Goal: Task Accomplishment & Management: Use online tool/utility

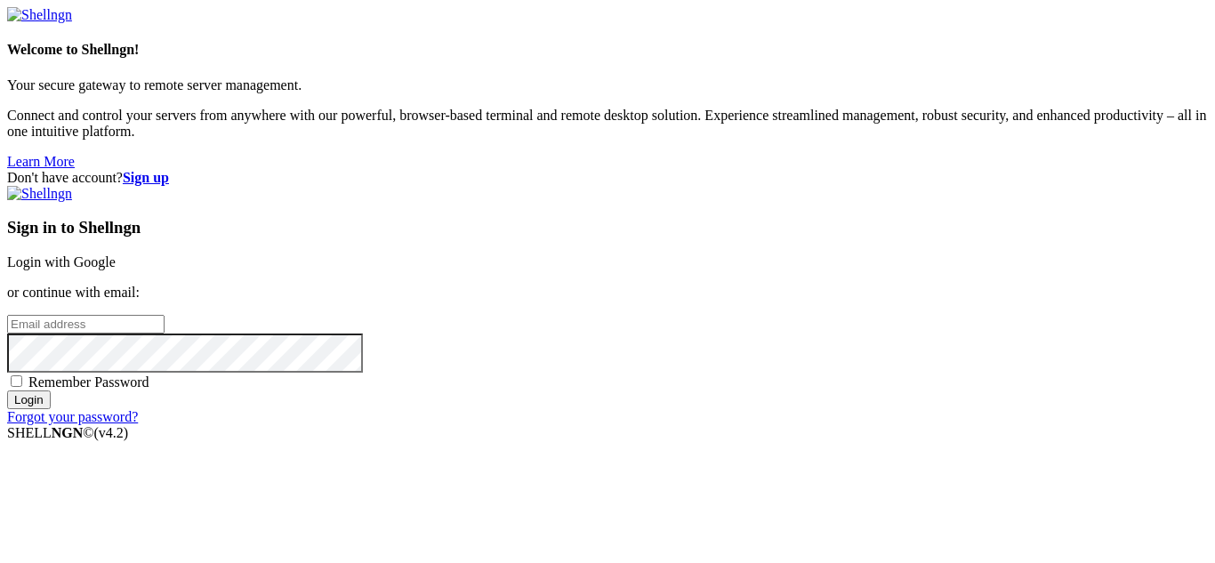
click at [169, 170] on strong "Sign up" at bounding box center [146, 177] width 46 height 15
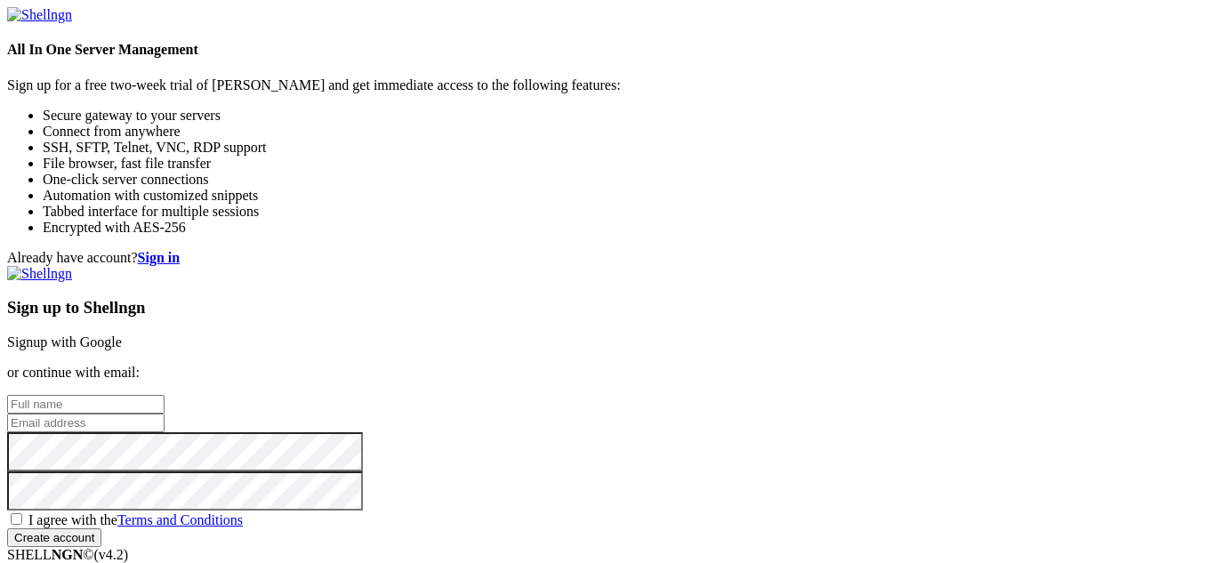
click at [164, 395] on input "text" at bounding box center [85, 404] width 157 height 19
type input "[PERSON_NAME]"
click at [164, 413] on input "email" at bounding box center [85, 422] width 157 height 19
type input "[EMAIL_ADDRESS][DOMAIN_NAME]"
click at [243, 512] on span "I agree with the Terms and Conditions" at bounding box center [135, 519] width 214 height 15
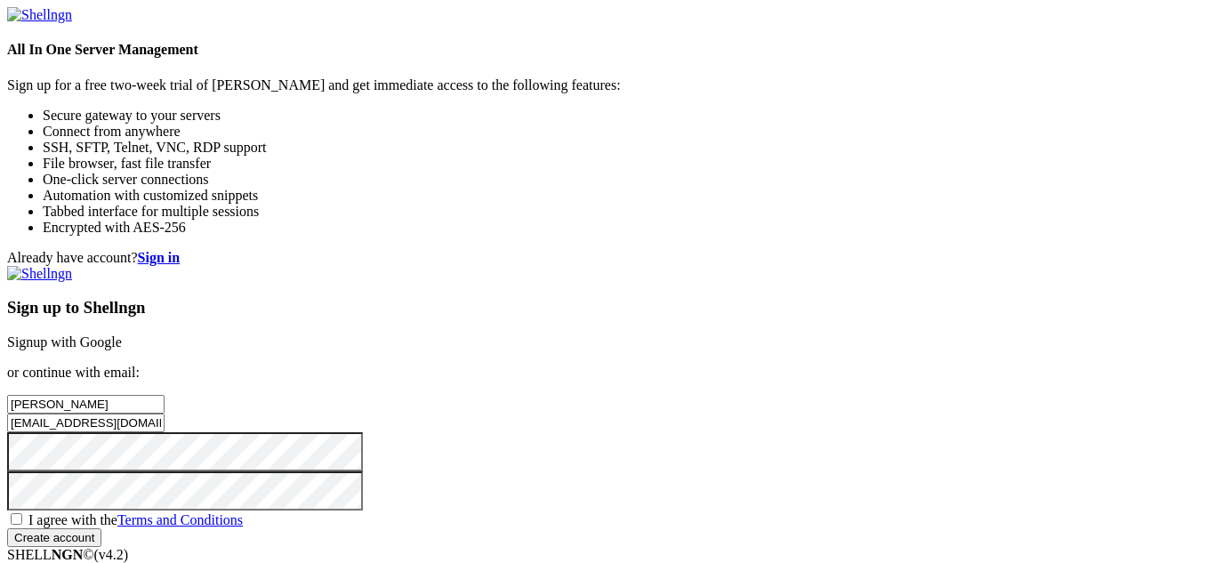
click at [22, 513] on input "I agree with the Terms and Conditions" at bounding box center [17, 519] width 12 height 12
checkbox input "true"
click at [101, 528] on input "Create account" at bounding box center [54, 537] width 94 height 19
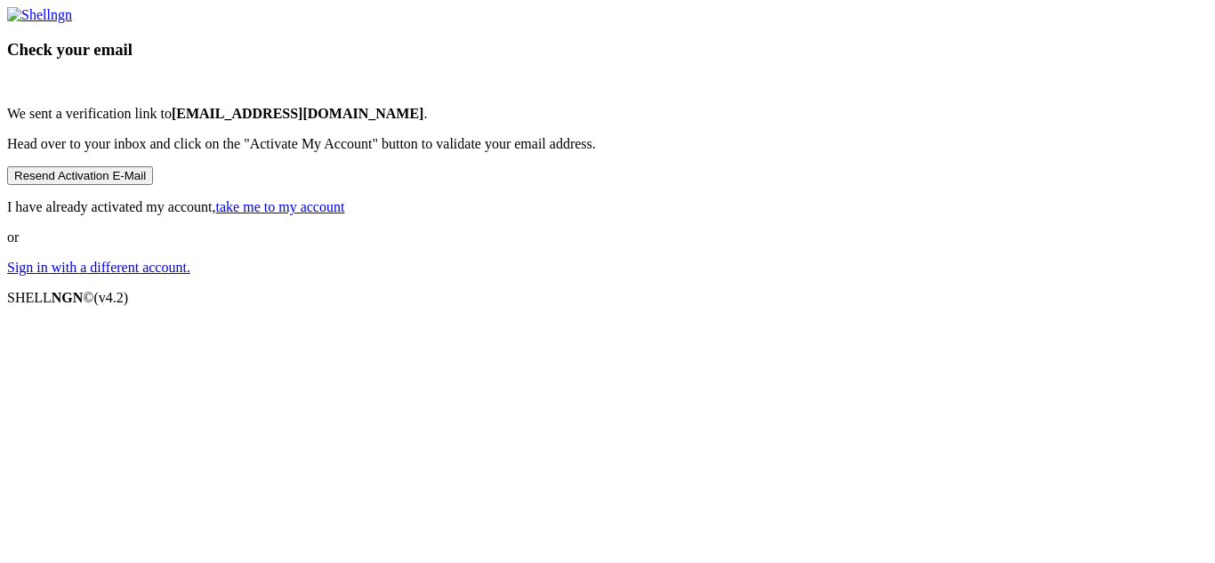
click at [153, 185] on button "Resend Activation E-Mail" at bounding box center [80, 175] width 146 height 19
click at [721, 215] on p "I have already activated my account, take me to my account" at bounding box center [607, 207] width 1200 height 16
click at [345, 214] on link "take me to my account" at bounding box center [280, 206] width 129 height 15
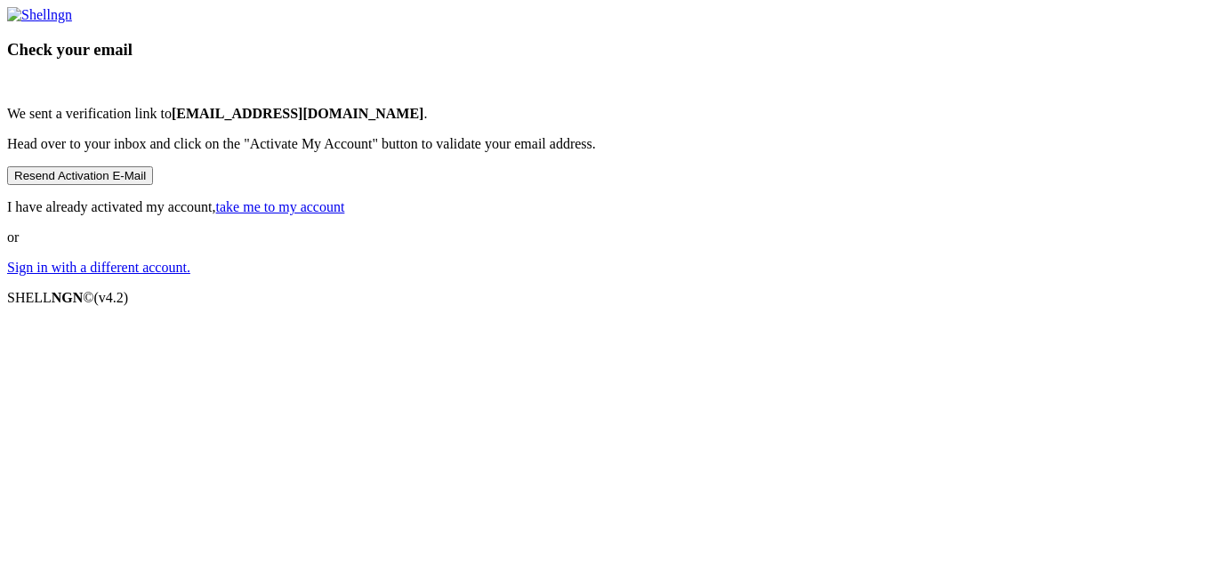
click at [345, 214] on link "take me to my account" at bounding box center [280, 206] width 129 height 15
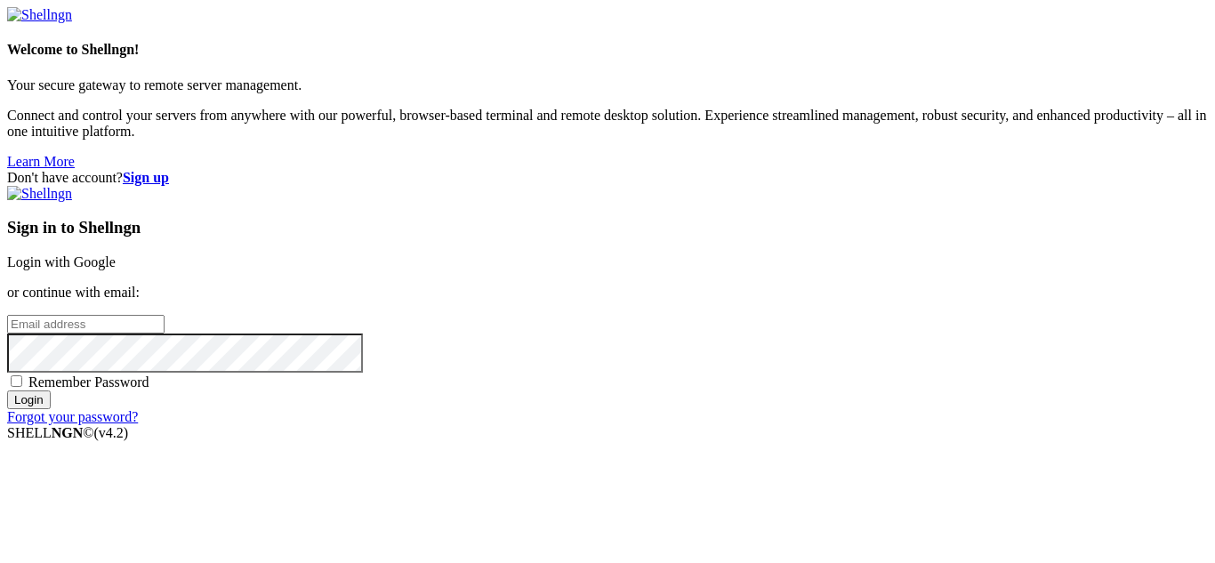
type input "[EMAIL_ADDRESS][DOMAIN_NAME]"
click at [149, 374] on span "Remember Password" at bounding box center [88, 381] width 121 height 15
click at [22, 375] on input "Remember Password" at bounding box center [17, 381] width 12 height 12
checkbox input "true"
click at [51, 409] on input "Login" at bounding box center [29, 399] width 44 height 19
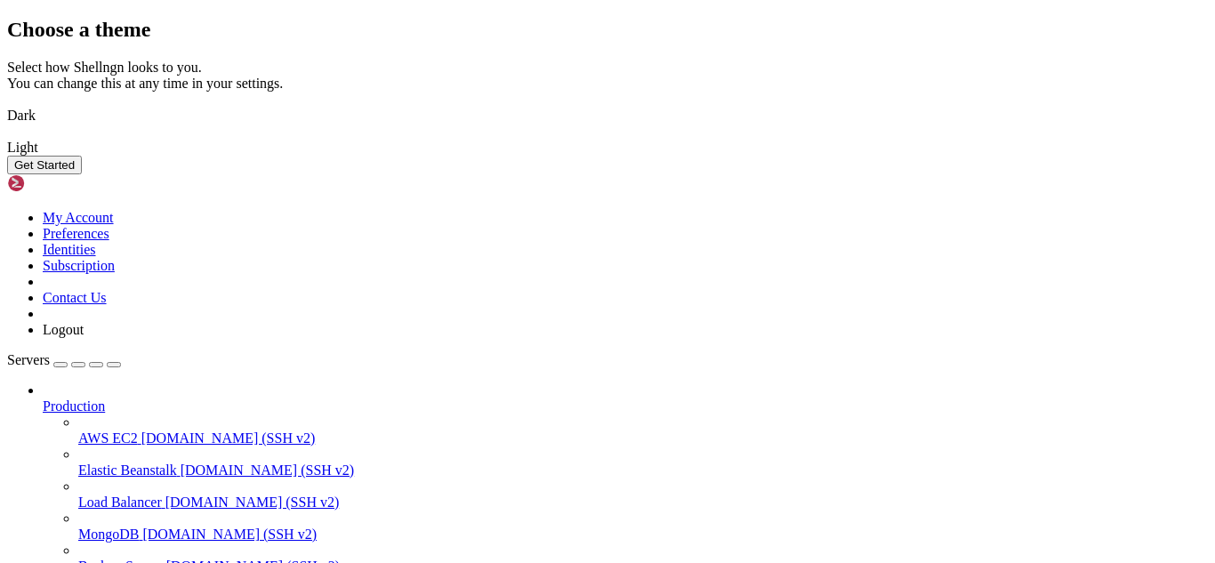
click at [7, 104] on img at bounding box center [7, 104] width 0 height 0
click at [82, 174] on button "Get Started" at bounding box center [44, 165] width 75 height 19
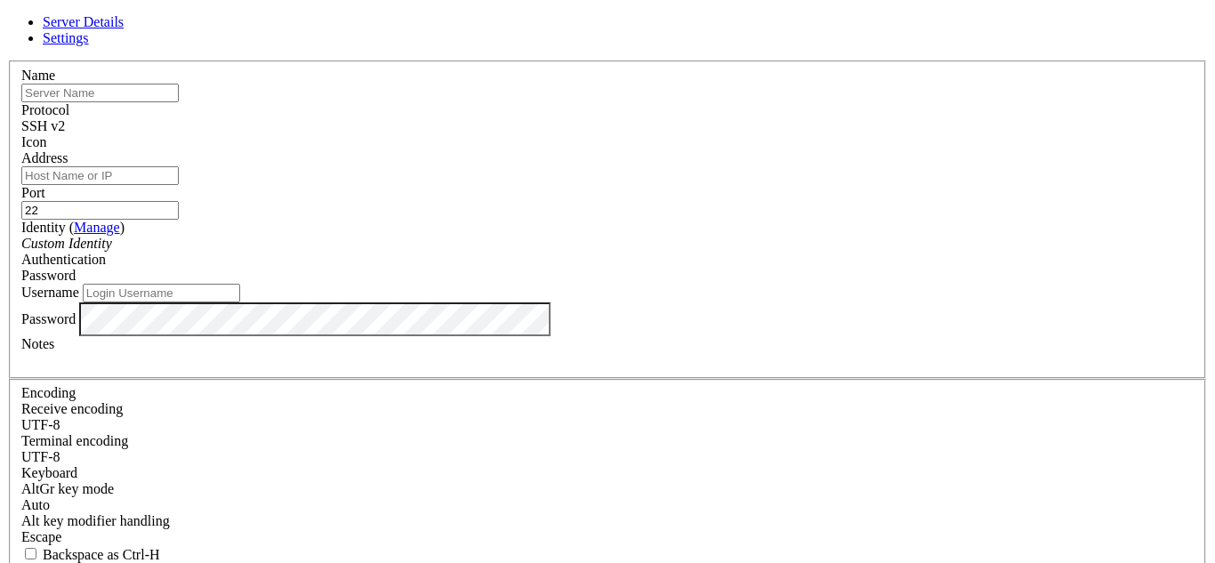
type input "[EMAIL_ADDRESS][DOMAIN_NAME]"
type input "SlmRouter"
click at [179, 177] on input "Address" at bounding box center [99, 175] width 157 height 19
click at [179, 180] on input "Address" at bounding box center [99, 175] width 157 height 19
paste input "[TECHNICAL_ID]"
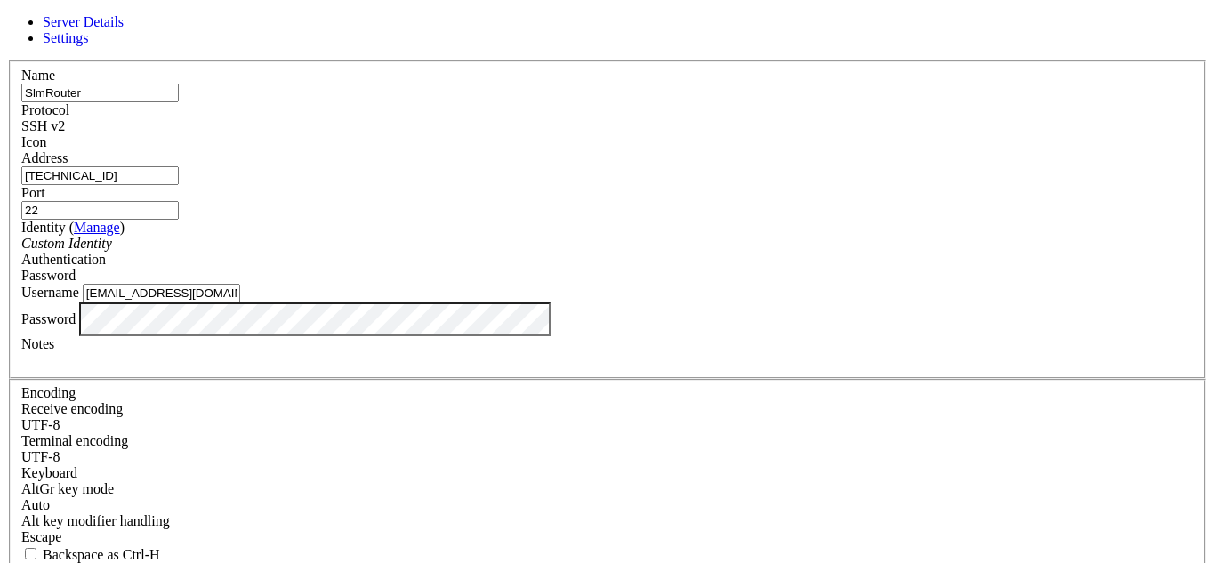
type input "[TECHNICAL_ID]"
click at [179, 102] on input "SlmRouter" at bounding box center [99, 93] width 157 height 19
type input "root"
click at [76, 268] on span "Password" at bounding box center [48, 275] width 54 height 15
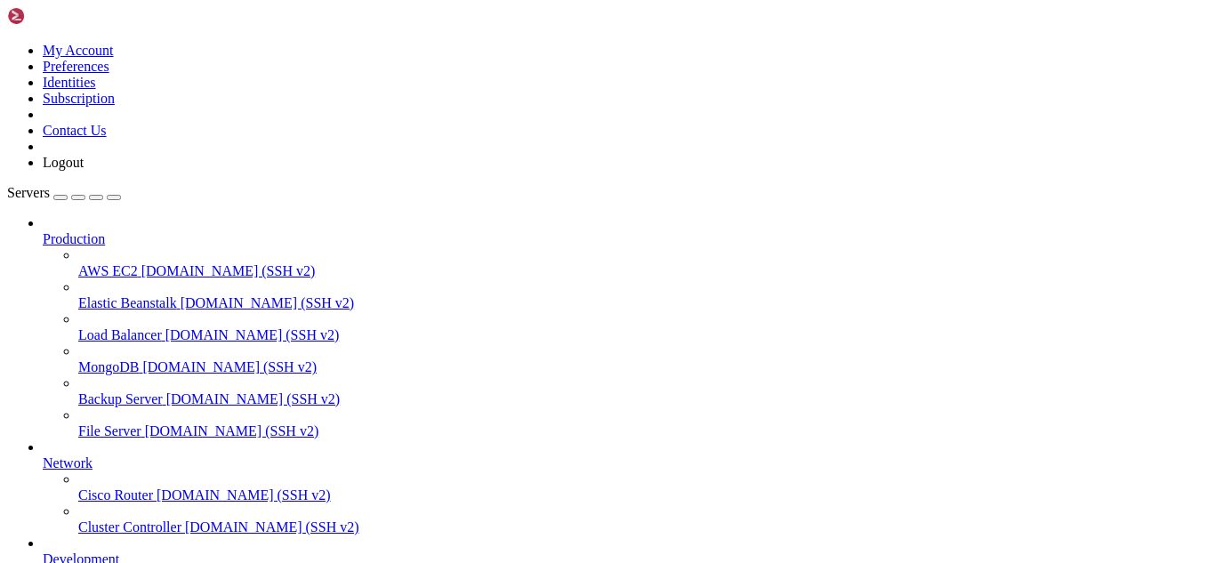
scroll to position [155, 0]
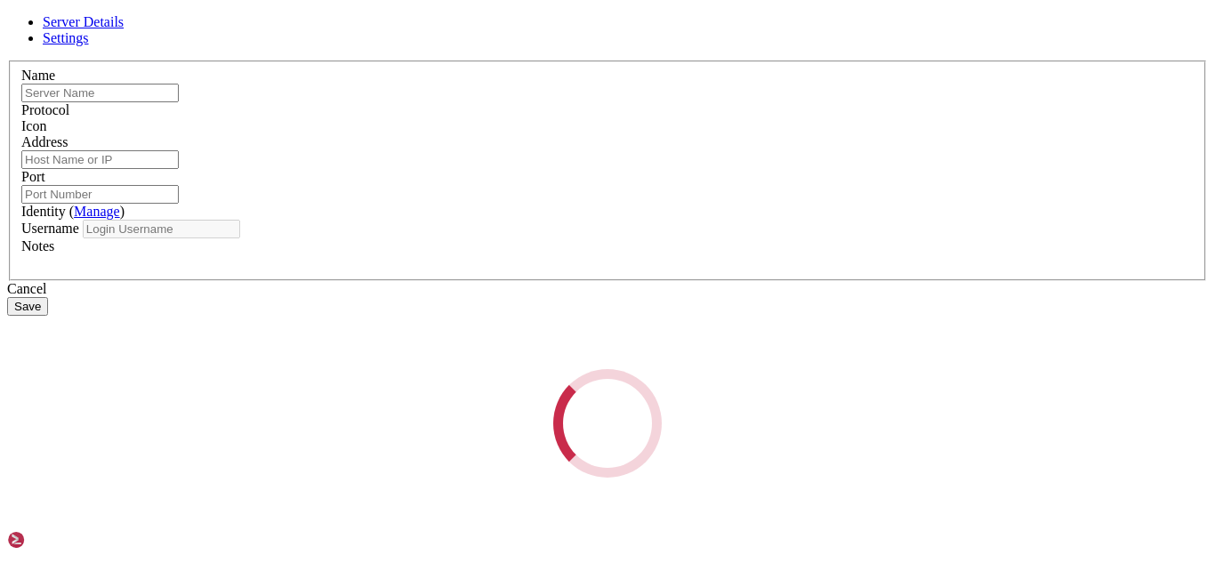
type input "root"
type input "[TECHNICAL_ID]"
type input "22"
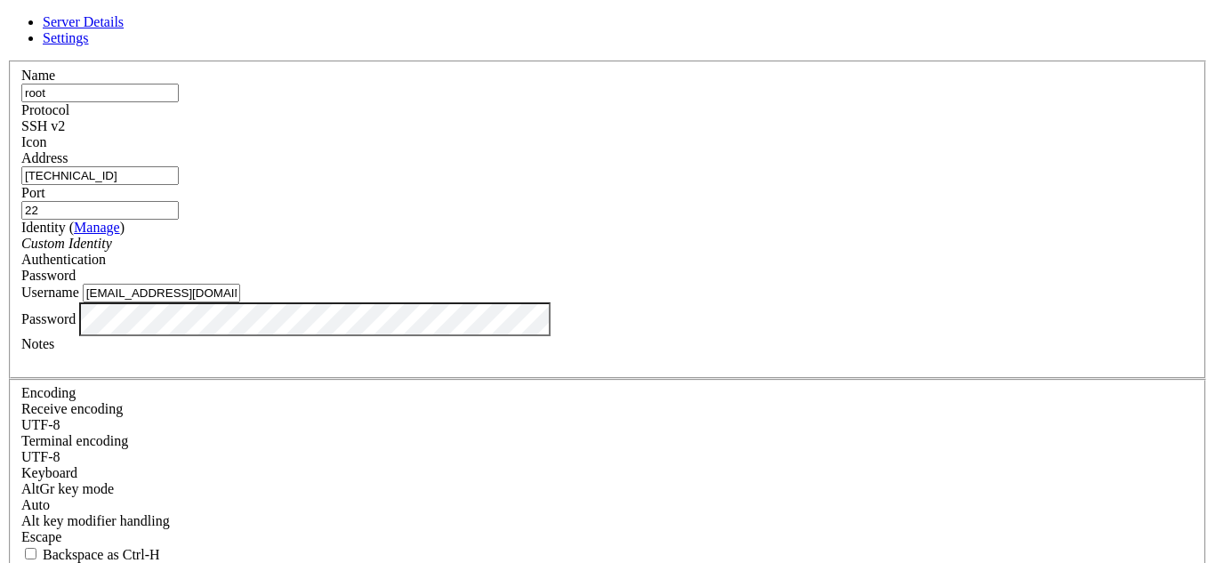
drag, startPoint x: 581, startPoint y: 326, endPoint x: 352, endPoint y: 282, distance: 233.7
click at [352, 282] on div "Name root Protocol SSH v2 Icon Address [TECHNICAL_ID] (" at bounding box center [607, 387] width 1200 height 654
type input "root"
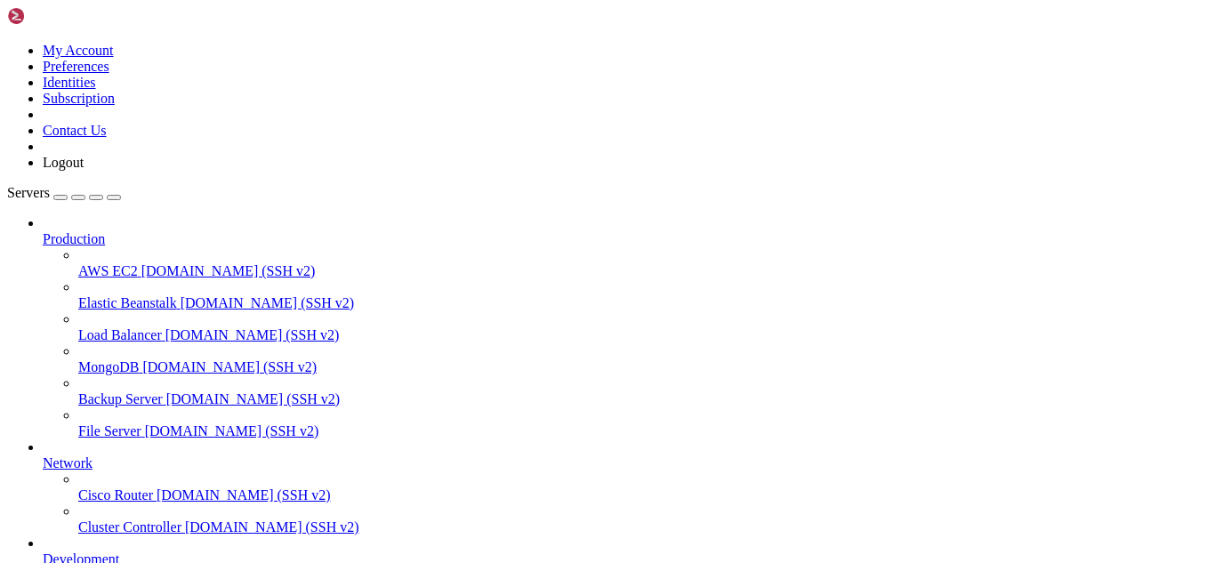
drag, startPoint x: 696, startPoint y: 1687, endPoint x: 963, endPoint y: 1684, distance: 266.8
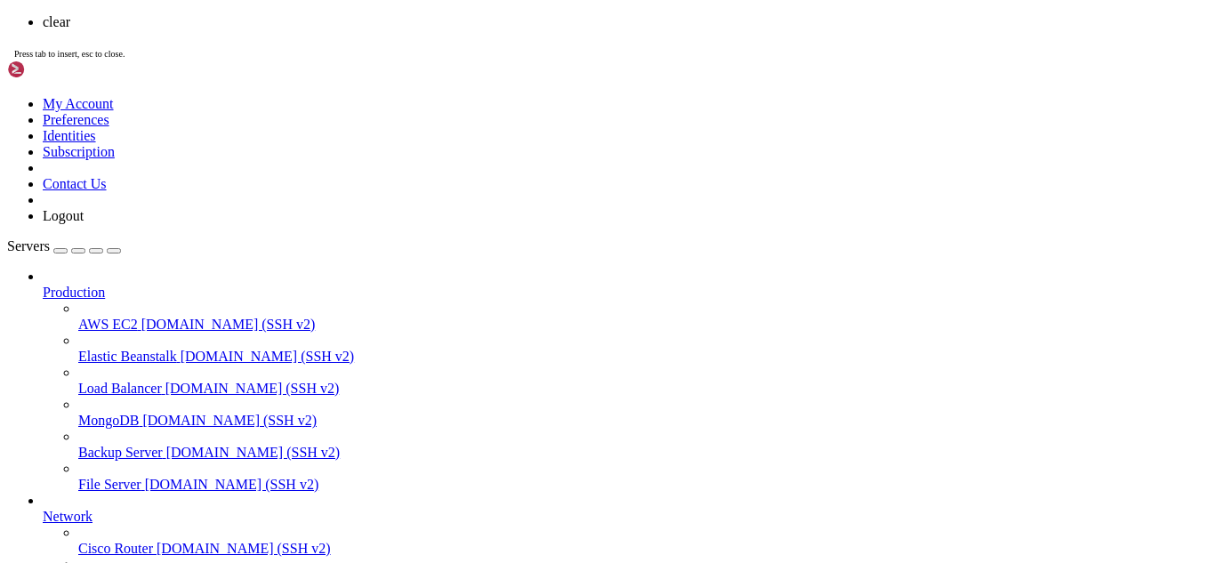
scroll to position [0, 0]
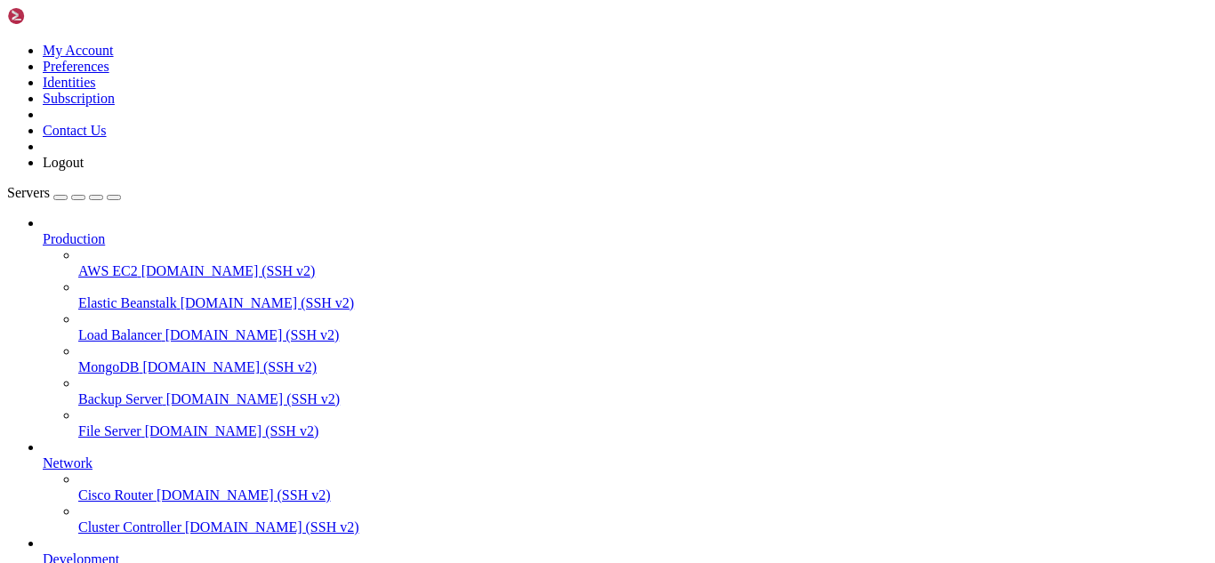
scroll to position [0, 0]
click at [141, 263] on span "[DOMAIN_NAME] (SSH v2)" at bounding box center [228, 270] width 174 height 15
click at [173, 263] on span "[DOMAIN_NAME] (SSH v2)" at bounding box center [228, 270] width 174 height 15
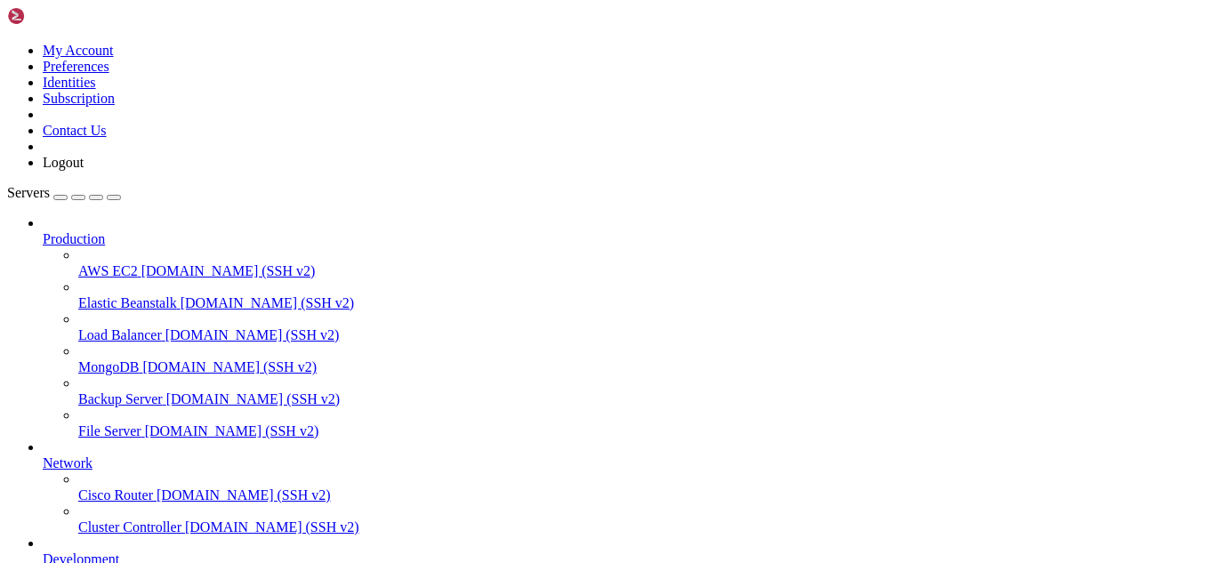
click at [173, 263] on span "[DOMAIN_NAME] (SSH v2)" at bounding box center [228, 270] width 174 height 15
